Goal: Find specific page/section: Find specific page/section

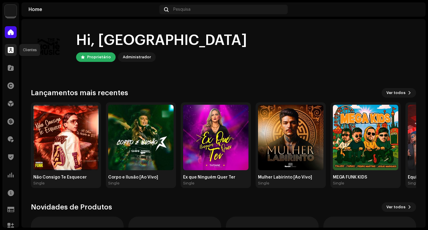
click at [11, 49] on span at bounding box center [11, 50] width 6 height 5
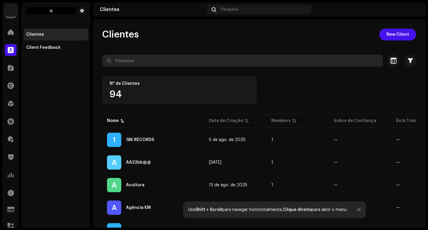
click at [167, 64] on input "text" at bounding box center [242, 61] width 281 height 12
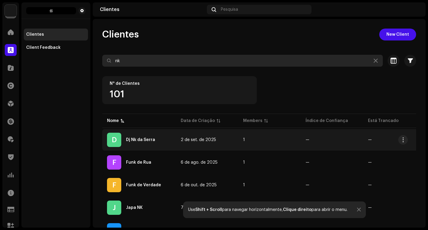
type input "nk"
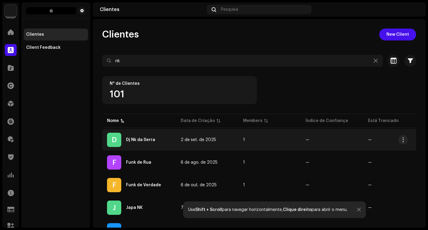
click at [382, 142] on td "—" at bounding box center [394, 139] width 62 height 21
